Goal: Feedback & Contribution: Contribute content

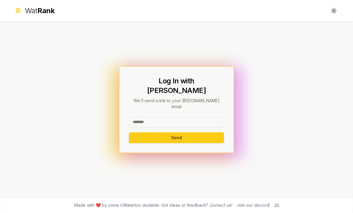
click at [184, 128] on input at bounding box center [176, 122] width 95 height 11
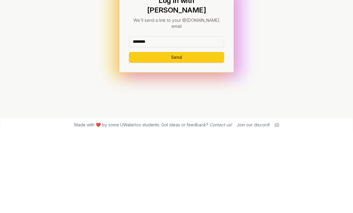
type input "********"
click at [205, 133] on button "Send" at bounding box center [176, 138] width 95 height 11
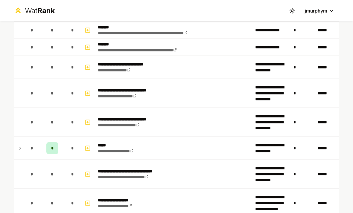
scroll to position [203, 0]
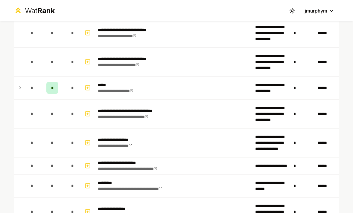
click at [21, 92] on td at bounding box center [19, 88] width 10 height 23
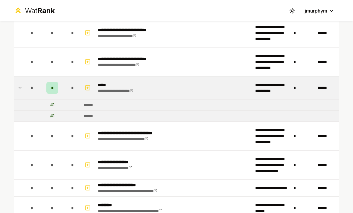
click at [19, 86] on icon at bounding box center [20, 87] width 5 height 7
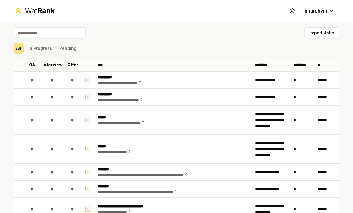
scroll to position [0, 0]
click at [157, 147] on td "**********" at bounding box center [173, 149] width 157 height 29
click at [86, 148] on rect "button" at bounding box center [88, 149] width 4 height 4
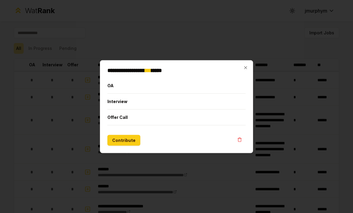
click at [159, 101] on button "Interview" at bounding box center [176, 102] width 138 height 16
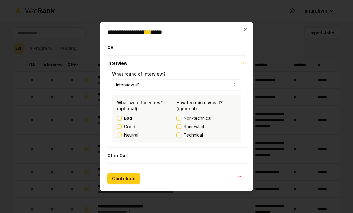
click at [126, 182] on button "Contribute" at bounding box center [123, 178] width 33 height 11
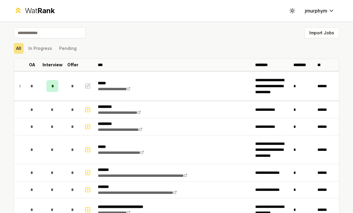
click at [24, 87] on td "*" at bounding box center [32, 86] width 17 height 29
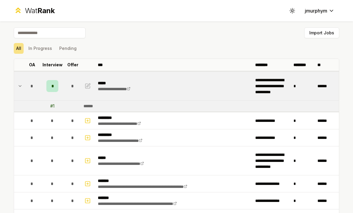
click at [60, 106] on td "# 1" at bounding box center [52, 106] width 24 height 11
click at [56, 83] on div "*" at bounding box center [52, 86] width 12 height 12
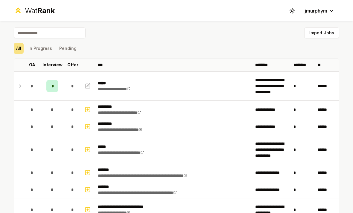
click at [51, 84] on span "*" at bounding box center [52, 86] width 2 height 6
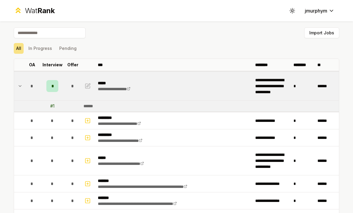
click at [89, 85] on icon "button" at bounding box center [89, 85] width 4 height 4
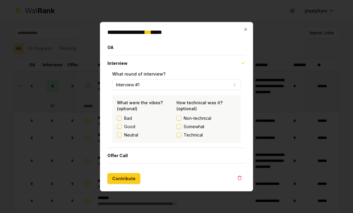
click at [130, 85] on button "Interview #1" at bounding box center [176, 84] width 129 height 11
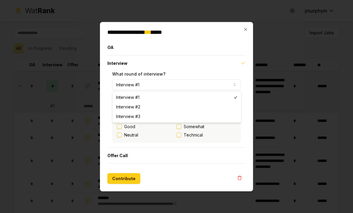
click at [22, 118] on div at bounding box center [176, 106] width 353 height 213
click at [24, 125] on div at bounding box center [176, 106] width 353 height 213
click at [251, 30] on div "**********" at bounding box center [176, 107] width 153 height 170
click at [245, 31] on icon "button" at bounding box center [245, 29] width 5 height 5
